Goal: Task Accomplishment & Management: Manage account settings

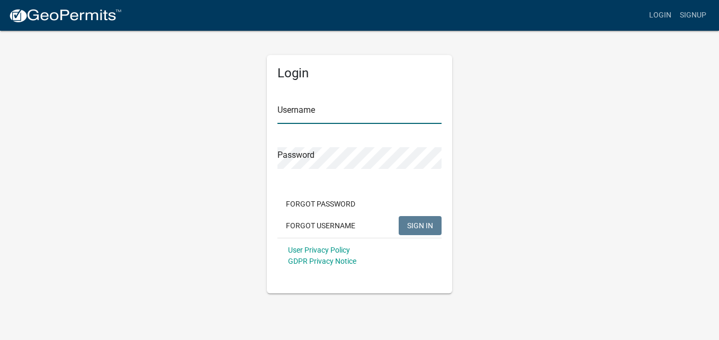
type input "GaskinsT"
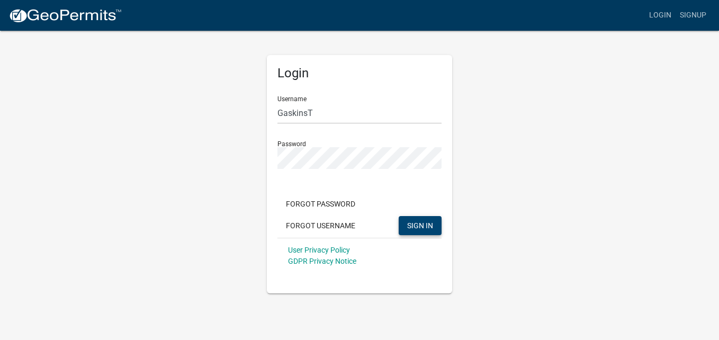
click at [426, 225] on span "SIGN IN" at bounding box center [420, 225] width 26 height 8
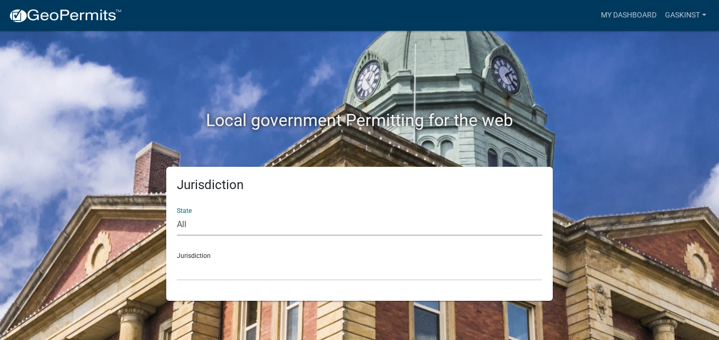
click at [262, 225] on select "All [US_STATE] [US_STATE] [US_STATE] [US_STATE] [US_STATE] [US_STATE] [US_STATE…" at bounding box center [359, 225] width 365 height 22
select select "[US_STATE]"
click at [177, 214] on select "All [US_STATE] [US_STATE] [US_STATE] [US_STATE] [US_STATE] [US_STATE] [US_STATE…" at bounding box center [359, 225] width 365 height 22
click at [197, 262] on select "City of [GEOGRAPHIC_DATA], [US_STATE] City of [GEOGRAPHIC_DATA], [US_STATE] Cit…" at bounding box center [359, 270] width 365 height 22
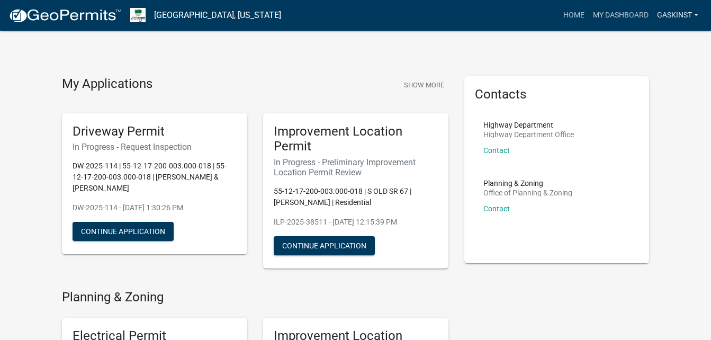
click at [690, 19] on link "GaskinsT" at bounding box center [678, 15] width 50 height 20
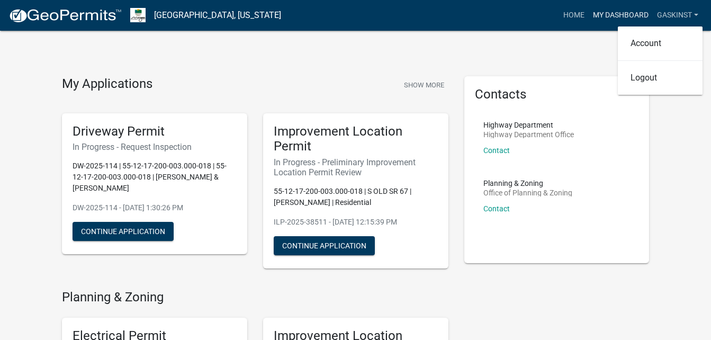
click at [605, 16] on link "My Dashboard" at bounding box center [621, 15] width 64 height 20
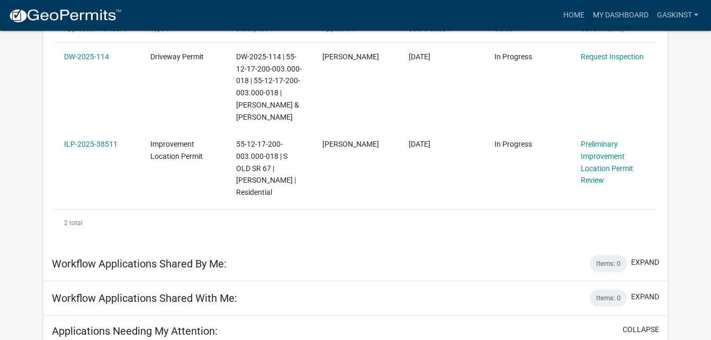
scroll to position [226, 0]
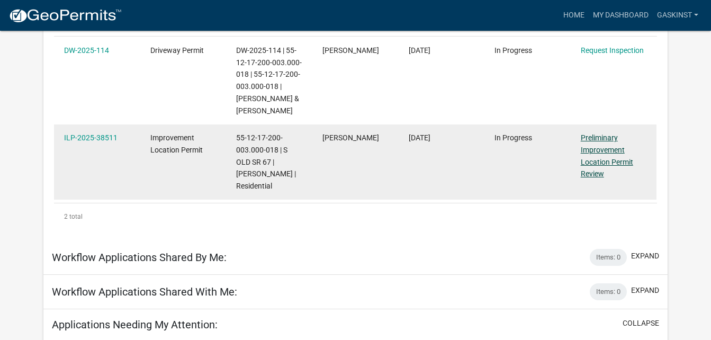
click at [592, 160] on link "Preliminary Improvement Location Permit Review" at bounding box center [607, 155] width 52 height 44
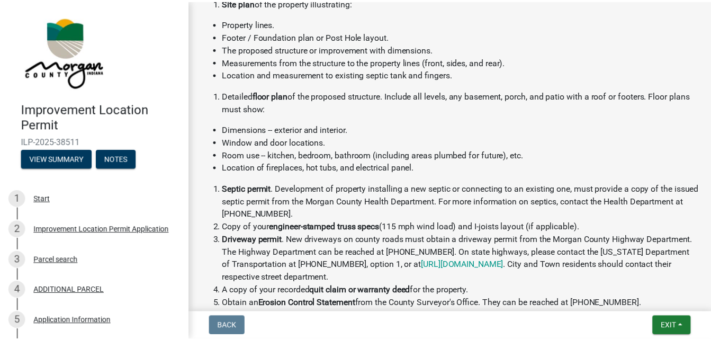
scroll to position [279, 0]
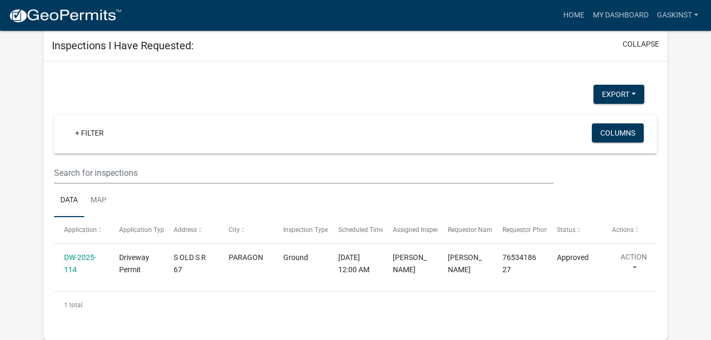
scroll to position [844, 0]
click at [102, 191] on link "Map" at bounding box center [98, 201] width 29 height 34
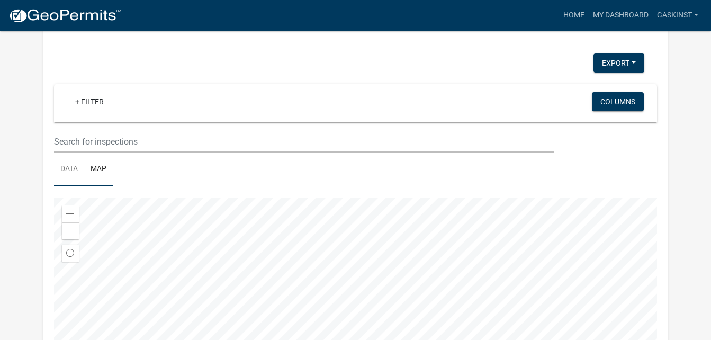
click at [73, 186] on link "Data" at bounding box center [69, 170] width 30 height 34
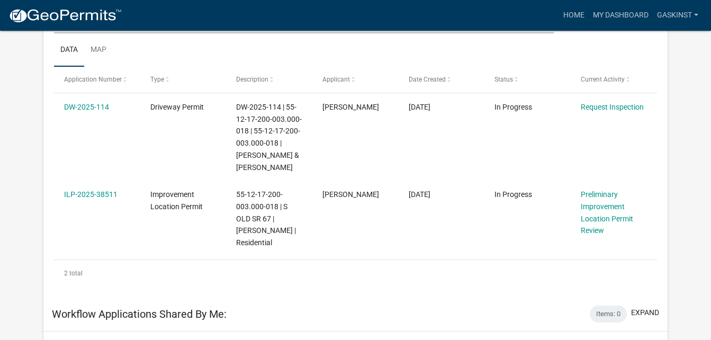
scroll to position [171, 0]
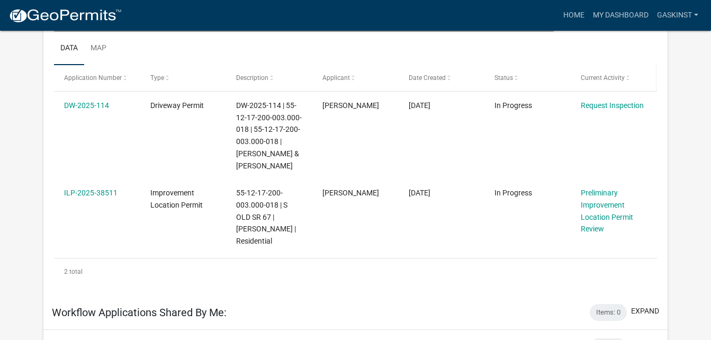
click at [627, 76] on span at bounding box center [628, 78] width 6 height 7
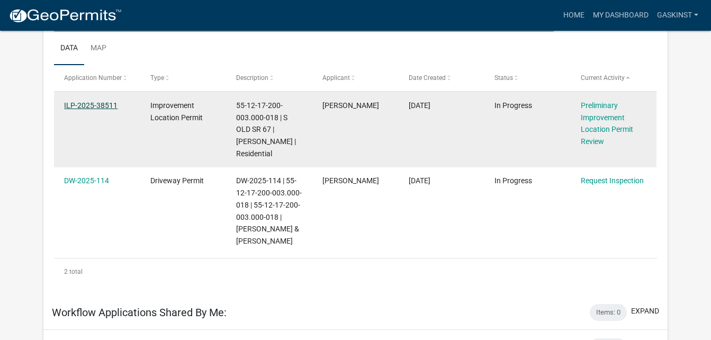
click at [91, 106] on link "ILP-2025-38511" at bounding box center [90, 105] width 53 height 8
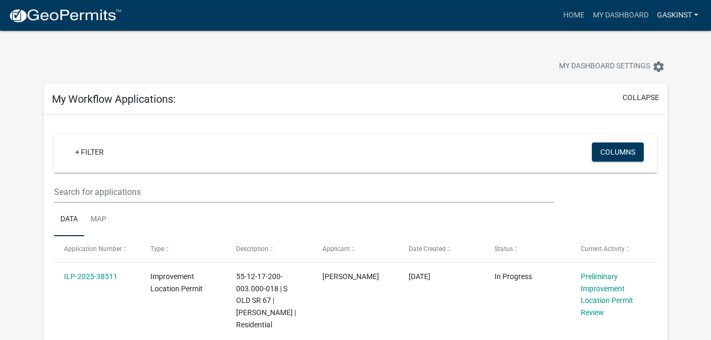
click at [697, 14] on link "GaskinsT" at bounding box center [678, 15] width 50 height 20
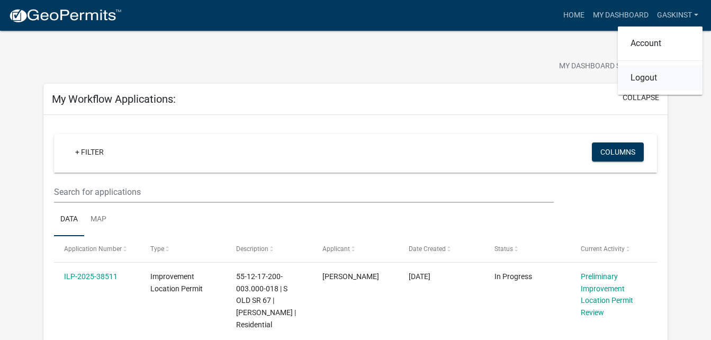
click at [651, 78] on link "Logout" at bounding box center [660, 77] width 85 height 25
